Goal: Communication & Community: Share content

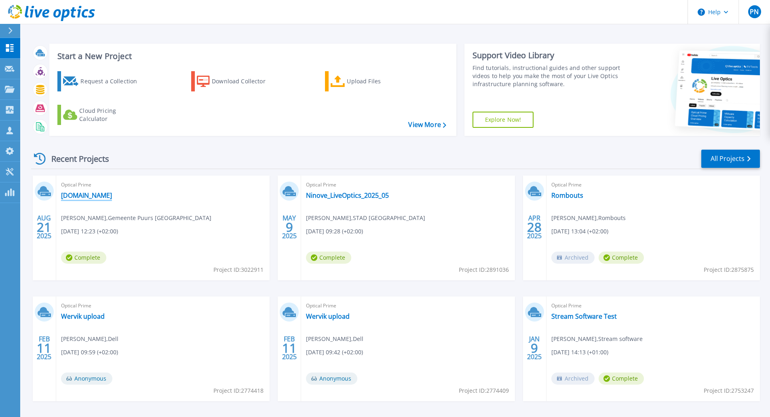
click at [99, 199] on link "[DOMAIN_NAME]" at bounding box center [86, 195] width 51 height 8
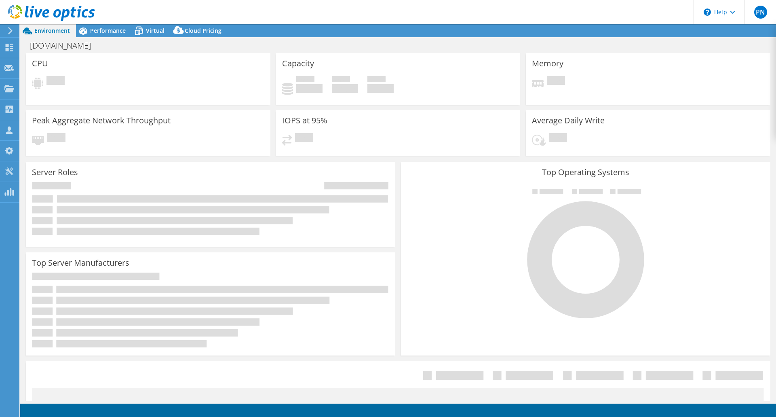
select select "USD"
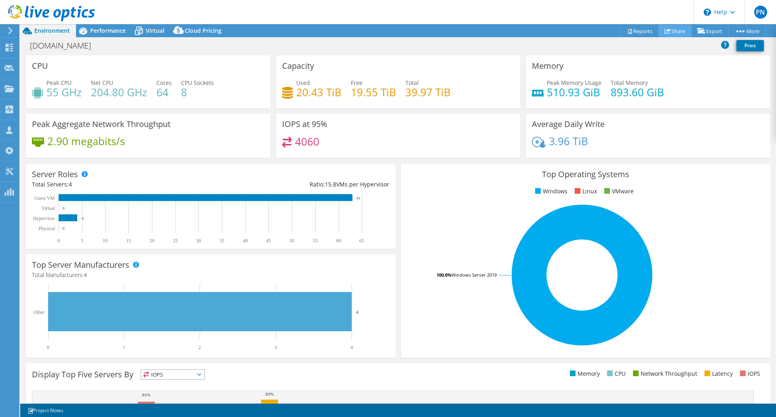
click at [669, 30] on link "Share" at bounding box center [674, 31] width 33 height 13
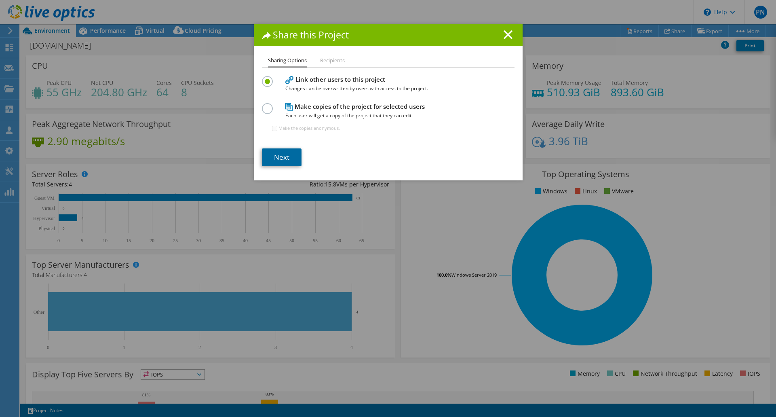
click at [286, 152] on link "Next" at bounding box center [282, 157] width 40 height 18
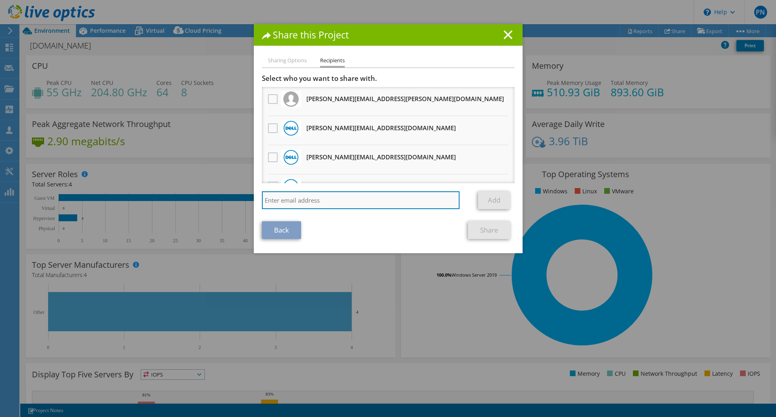
click at [361, 199] on input "search" at bounding box center [361, 200] width 198 height 18
type input "[EMAIL_ADDRESS][DOMAIN_NAME]"
drag, startPoint x: 347, startPoint y: 202, endPoint x: 241, endPoint y: 206, distance: 106.0
click at [241, 206] on div "Share this Project Sharing Options Recipients Link other users to this project …" at bounding box center [388, 208] width 776 height 368
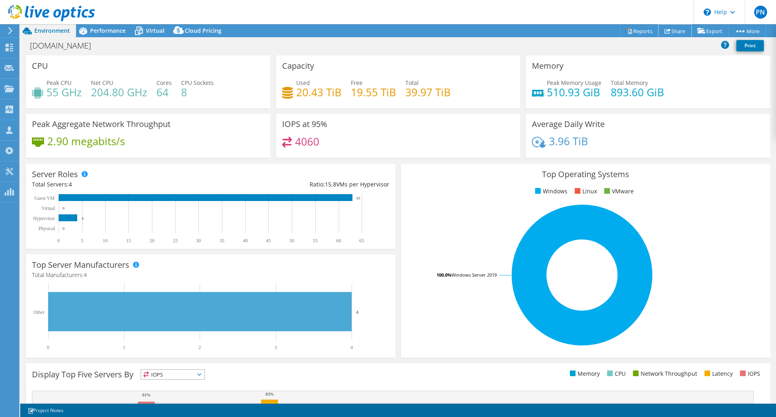
click at [680, 33] on link "Share" at bounding box center [674, 31] width 33 height 13
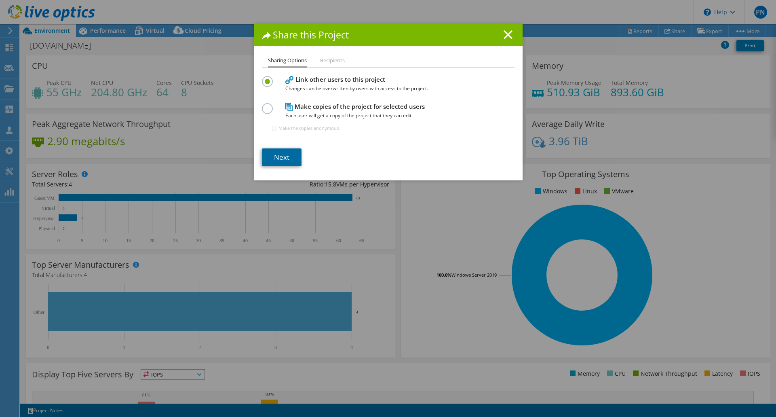
click at [271, 154] on link "Next" at bounding box center [282, 157] width 40 height 18
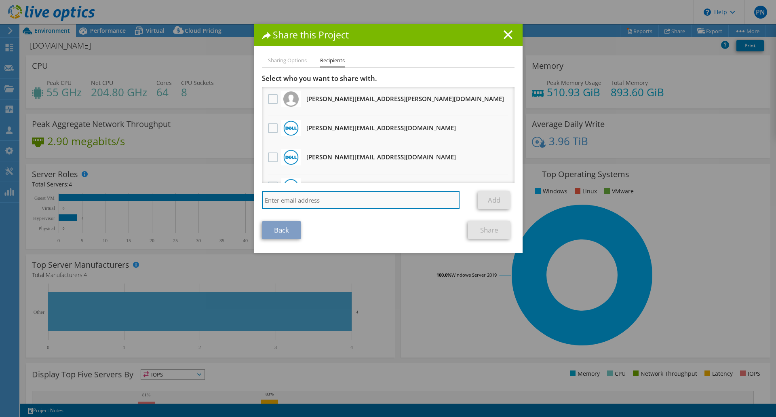
click at [292, 200] on input "search" at bounding box center [361, 200] width 198 height 18
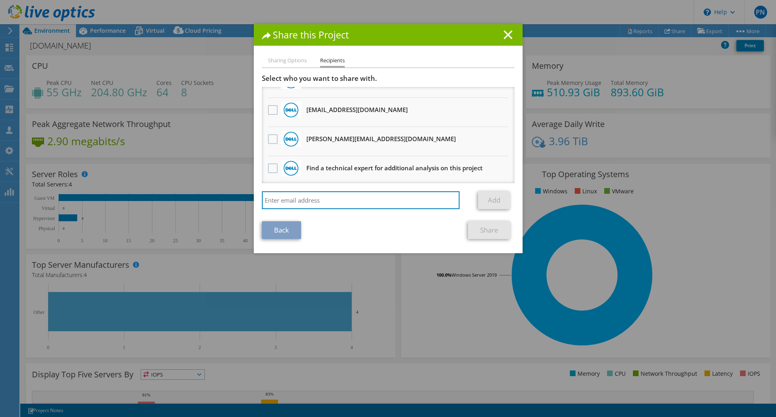
scroll to position [166, 0]
click at [379, 205] on input "search" at bounding box center [361, 200] width 198 height 18
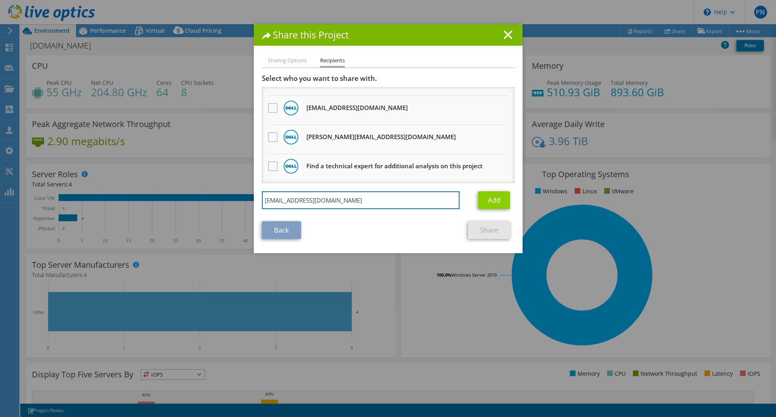
type input "[EMAIL_ADDRESS][DOMAIN_NAME]"
click at [490, 196] on link "Add" at bounding box center [494, 200] width 32 height 18
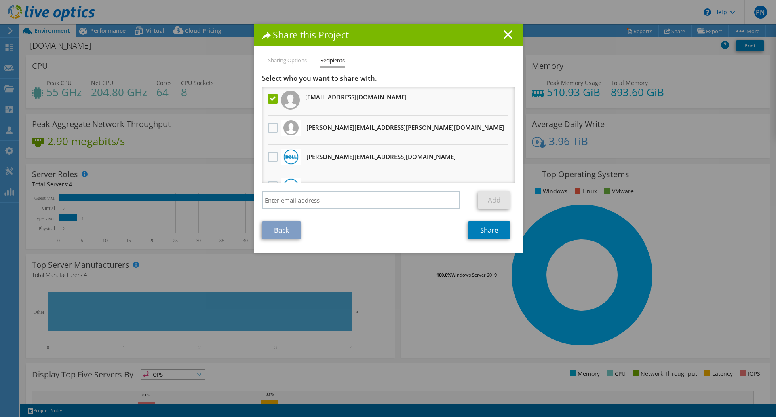
scroll to position [0, 0]
click at [481, 227] on link "Share" at bounding box center [489, 230] width 42 height 18
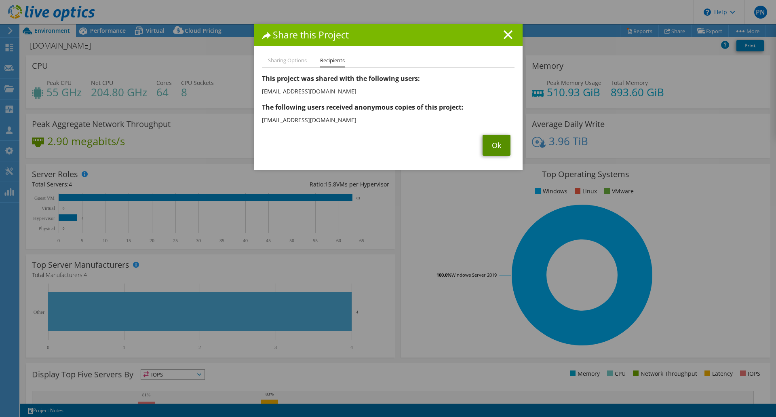
click at [496, 147] on link "Ok" at bounding box center [497, 145] width 28 height 21
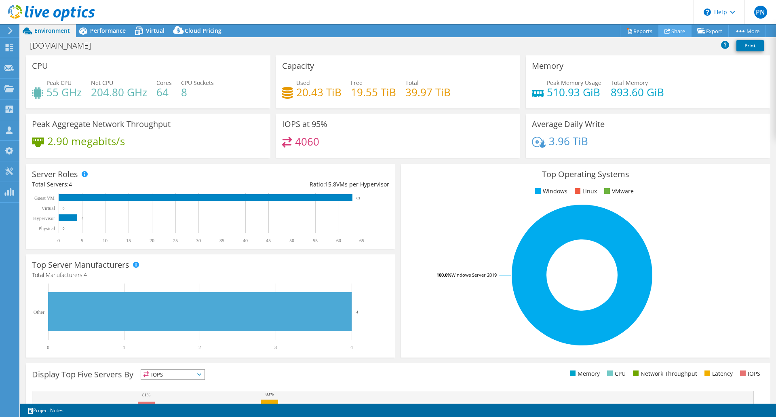
drag, startPoint x: 669, startPoint y: 31, endPoint x: 628, endPoint y: 56, distance: 48.6
click at [669, 31] on link "Share" at bounding box center [674, 31] width 33 height 13
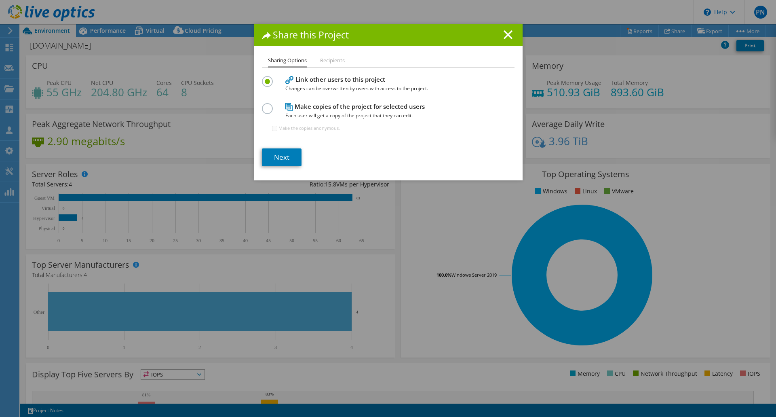
click at [334, 59] on li "Recipients" at bounding box center [332, 61] width 25 height 10
click at [329, 59] on li "Recipients" at bounding box center [332, 61] width 25 height 10
click at [508, 32] on line at bounding box center [508, 35] width 8 height 8
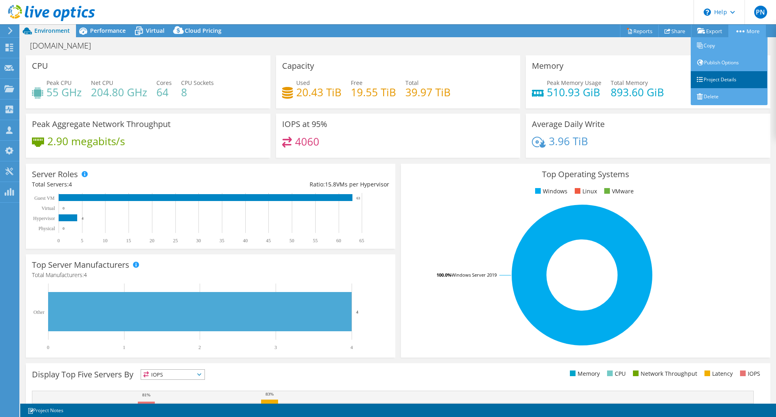
click at [728, 79] on link "Project Details" at bounding box center [729, 79] width 77 height 17
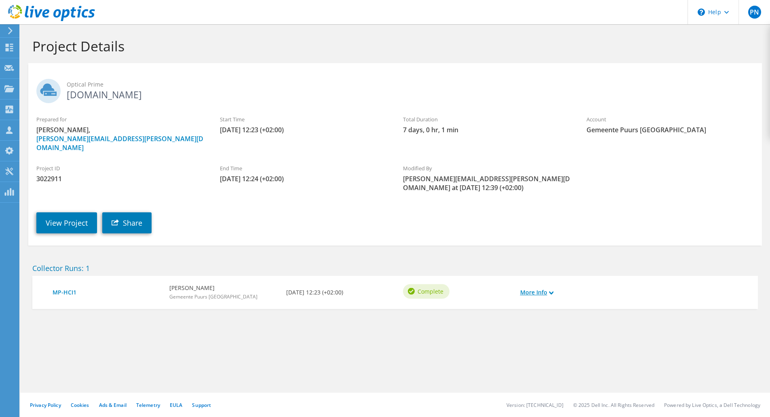
click at [552, 288] on link "More Info" at bounding box center [536, 292] width 33 height 9
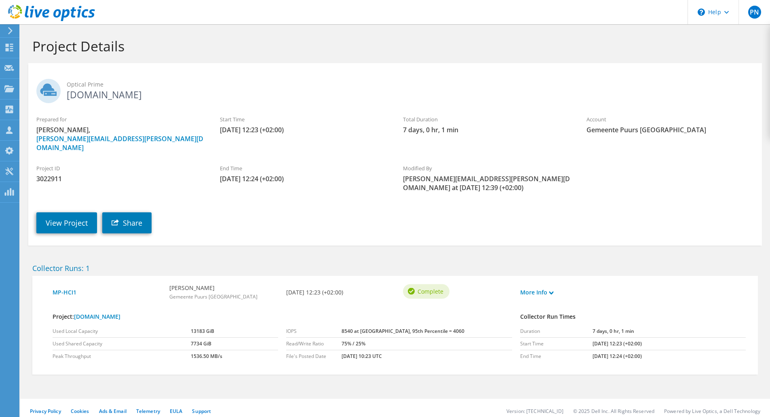
click at [260, 176] on div "End Time [DATE] 12:24 (+02:00)" at bounding box center [303, 173] width 183 height 27
click at [752, 12] on span "PN" at bounding box center [754, 12] width 13 height 13
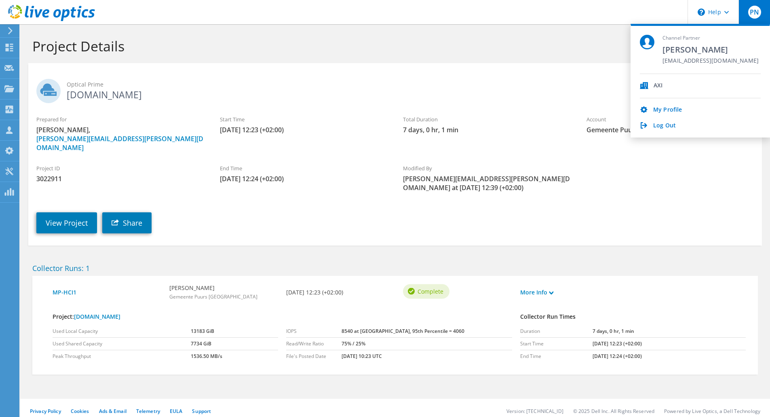
click at [664, 131] on div "Channel Partner Peter Neefs pnee@axi.be AXI My Profile Log Out" at bounding box center [699, 81] width 139 height 114
click at [668, 124] on link "Log Out" at bounding box center [664, 126] width 23 height 8
